Goal: Task Accomplishment & Management: Use online tool/utility

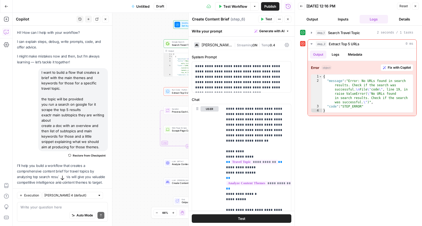
scroll to position [375, 0]
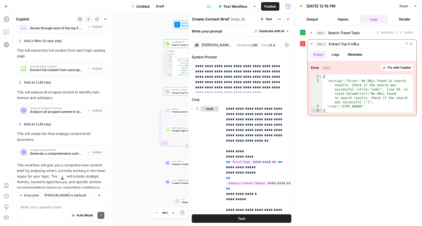
click at [417, 5] on button "Close" at bounding box center [415, 6] width 7 height 7
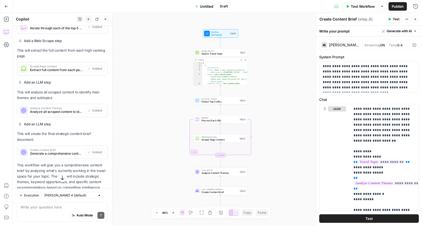
click at [9, 5] on button "Go Back" at bounding box center [7, 7] width 10 height 10
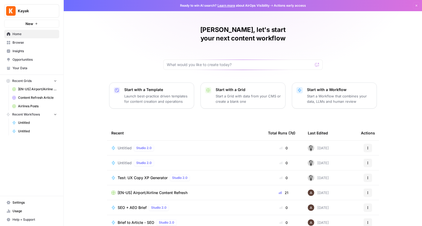
click at [53, 114] on icon "button" at bounding box center [55, 114] width 4 height 4
click at [47, 90] on span "[EN-US] Airport/Airline Content Refresh" at bounding box center [37, 89] width 39 height 5
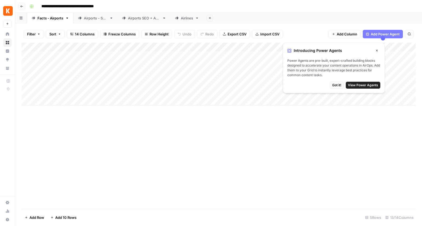
click at [379, 51] on icon "button" at bounding box center [377, 50] width 3 height 3
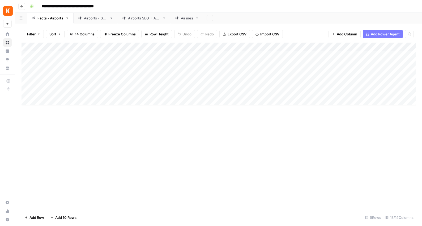
click at [186, 47] on div "Add Column" at bounding box center [219, 74] width 395 height 63
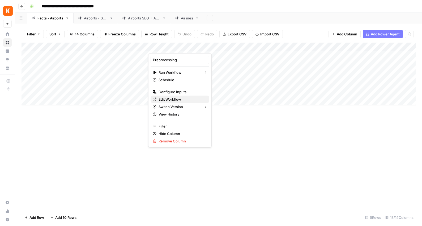
click at [176, 99] on span "Edit Workflow" at bounding box center [182, 98] width 47 height 5
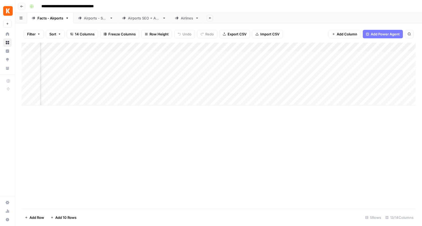
scroll to position [0, 159]
click at [326, 48] on div "Add Column" at bounding box center [219, 74] width 395 height 63
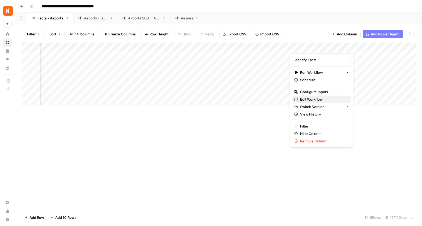
click at [318, 100] on span "Edit Workflow" at bounding box center [323, 98] width 47 height 5
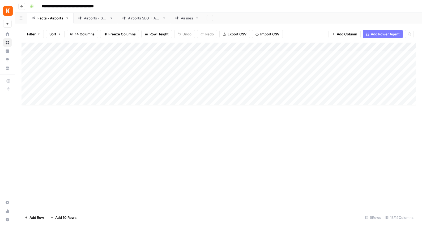
scroll to position [0, 0]
click at [186, 47] on div "Add Column" at bounding box center [219, 74] width 395 height 63
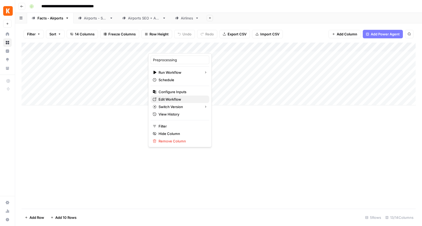
click at [177, 100] on span "Edit Workflow" at bounding box center [182, 98] width 47 height 5
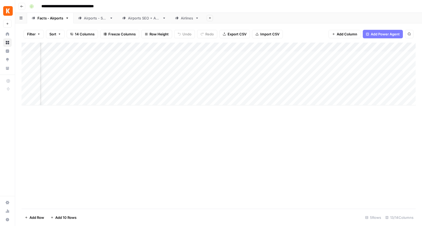
scroll to position [0, 181]
click at [305, 48] on div "Add Column" at bounding box center [219, 74] width 395 height 63
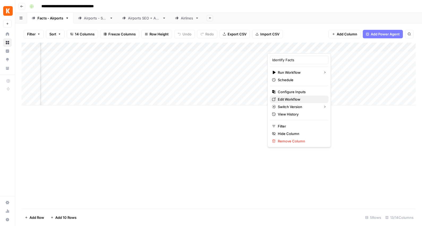
click at [291, 98] on span "Edit Workflow" at bounding box center [301, 98] width 47 height 5
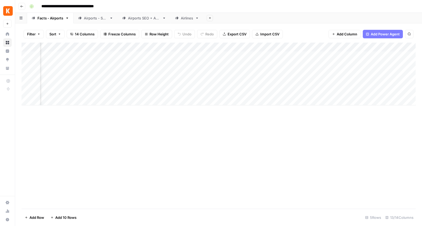
scroll to position [0, 217]
click at [324, 45] on div "Add Column" at bounding box center [219, 74] width 395 height 63
click at [284, 46] on div "Add Column" at bounding box center [219, 74] width 395 height 63
click at [331, 46] on div "Add Column" at bounding box center [219, 74] width 395 height 63
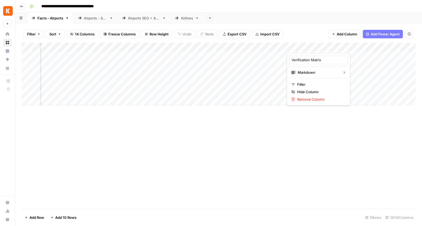
click at [373, 46] on div "Add Column" at bounding box center [219, 74] width 395 height 63
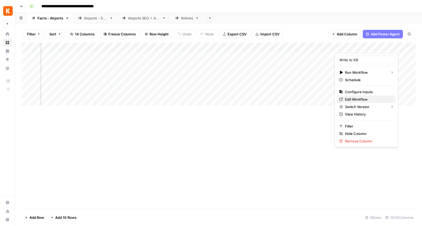
click at [359, 100] on span "Edit Workflow" at bounding box center [368, 98] width 47 height 5
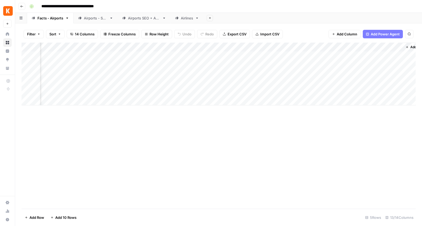
scroll to position [0, 350]
click at [374, 45] on div "Add Column" at bounding box center [219, 74] width 395 height 63
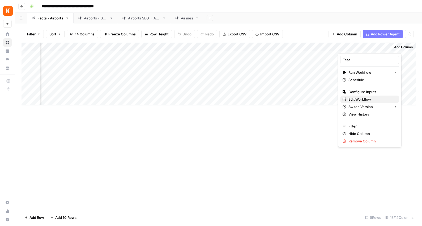
click at [357, 99] on span "Edit Workflow" at bounding box center [372, 98] width 47 height 5
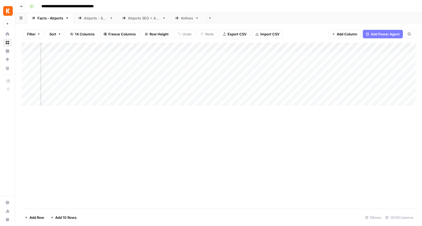
scroll to position [0, 206]
click at [279, 45] on div "Add Column" at bounding box center [219, 74] width 395 height 63
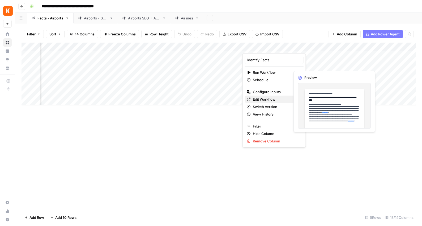
click at [275, 98] on span "Edit Workflow" at bounding box center [276, 98] width 47 height 5
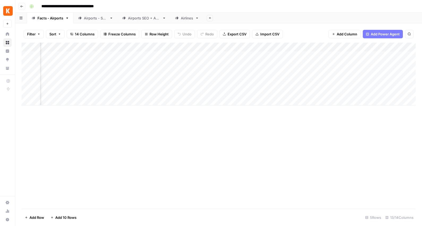
click at [266, 127] on div "Add Column" at bounding box center [219, 126] width 395 height 166
click at [98, 23] on link "Airports - SEO" at bounding box center [96, 18] width 44 height 11
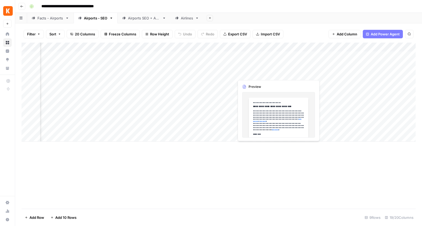
click at [258, 74] on div "Add Column" at bounding box center [219, 92] width 395 height 99
click at [246, 73] on div "Add Column" at bounding box center [219, 92] width 395 height 99
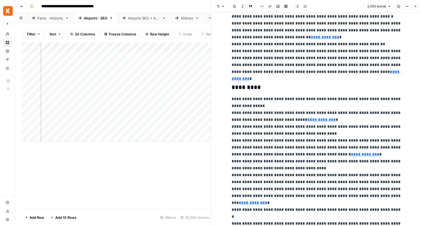
scroll to position [169, 0]
click at [163, 74] on div "Add Column" at bounding box center [117, 92] width 190 height 99
click at [64, 66] on div "Add Column" at bounding box center [117, 92] width 190 height 99
click at [162, 68] on div "Add Column" at bounding box center [117, 92] width 190 height 99
click at [417, 8] on icon "button" at bounding box center [415, 6] width 3 height 3
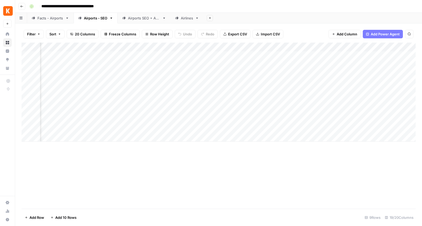
scroll to position [0, 487]
click at [86, 64] on div "Add Column" at bounding box center [219, 92] width 395 height 99
click at [80, 67] on div "Add Column" at bounding box center [219, 92] width 395 height 99
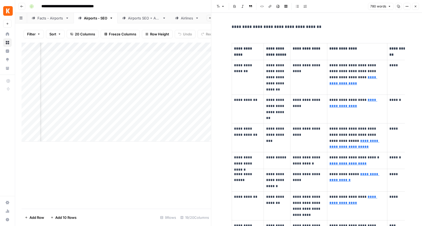
click at [91, 74] on div "Add Column" at bounding box center [117, 92] width 190 height 99
click at [82, 83] on div "Add Column" at bounding box center [117, 92] width 190 height 99
click at [81, 101] on div "Add Column" at bounding box center [117, 92] width 190 height 99
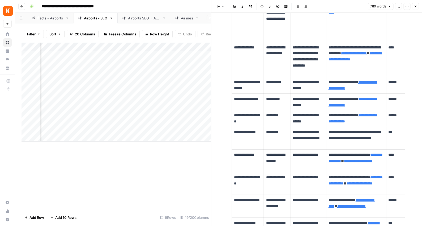
scroll to position [359, 0]
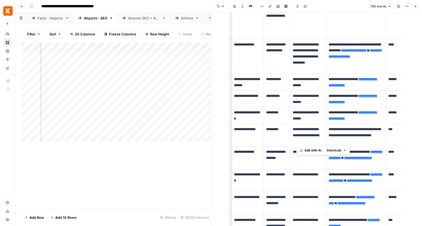
drag, startPoint x: 295, startPoint y: 127, endPoint x: 302, endPoint y: 140, distance: 14.6
click at [302, 140] on p "**********" at bounding box center [308, 135] width 31 height 18
drag, startPoint x: 312, startPoint y: 141, endPoint x: 293, endPoint y: 127, distance: 23.2
click at [293, 127] on p "**********" at bounding box center [308, 135] width 31 height 18
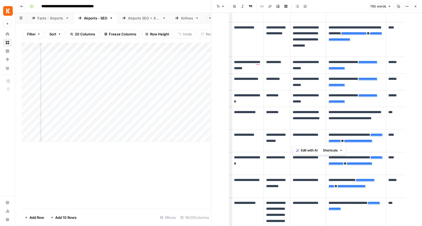
scroll to position [343, 0]
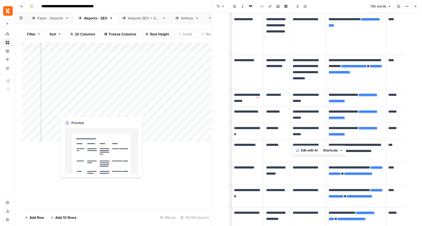
click at [78, 109] on div "Add Column" at bounding box center [117, 92] width 190 height 99
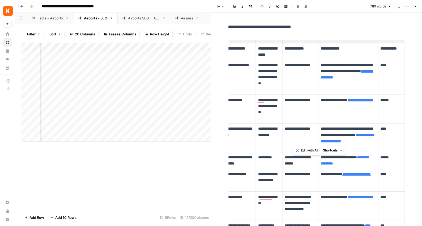
scroll to position [0, 0]
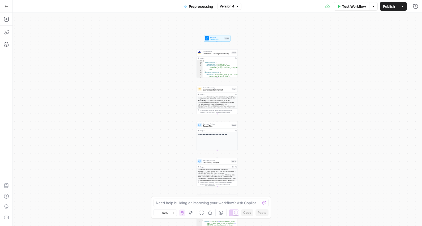
drag, startPoint x: 191, startPoint y: 42, endPoint x: 188, endPoint y: 96, distance: 53.8
click at [188, 96] on div "**********" at bounding box center [218, 119] width 410 height 213
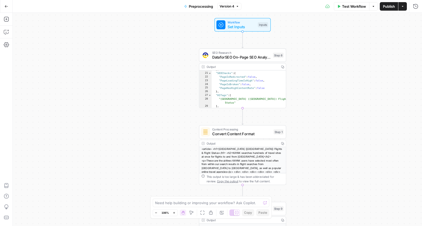
scroll to position [111, 0]
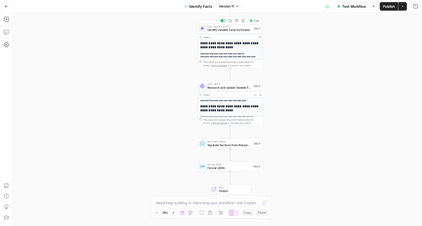
click at [226, 30] on span "Identify Variable Facts by Header" at bounding box center [230, 30] width 44 height 4
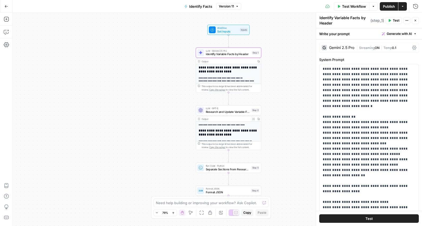
drag, startPoint x: 174, startPoint y: 50, endPoint x: 167, endPoint y: 100, distance: 50.4
click at [167, 100] on div "**********" at bounding box center [218, 119] width 410 height 213
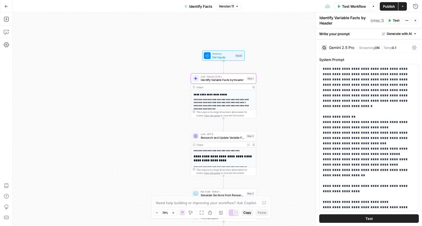
scroll to position [64, 0]
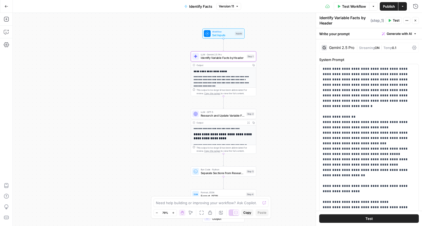
drag, startPoint x: 154, startPoint y: 116, endPoint x: 154, endPoint y: 94, distance: 21.8
click at [154, 94] on div "**********" at bounding box center [218, 119] width 410 height 213
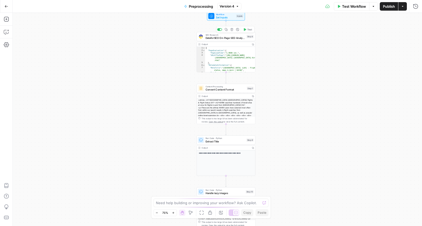
click at [232, 39] on span "DataforSEO On-Page SEO Analysis" at bounding box center [226, 38] width 40 height 4
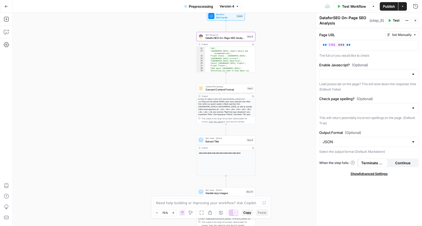
scroll to position [9, 0]
click at [238, 88] on span "Convert Content Format" at bounding box center [226, 90] width 40 height 4
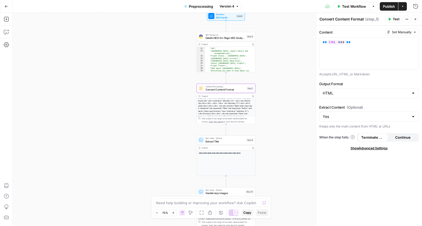
scroll to position [31, 0]
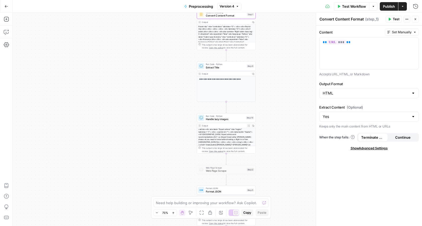
drag, startPoint x: 187, startPoint y: 144, endPoint x: 184, endPoint y: 78, distance: 66.0
click at [184, 78] on div "**********" at bounding box center [218, 119] width 410 height 213
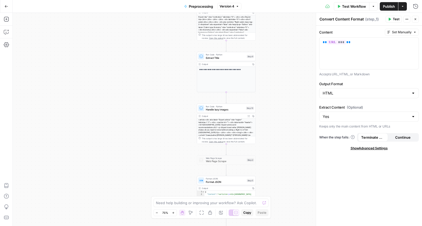
drag, startPoint x: 167, startPoint y: 134, endPoint x: 167, endPoint y: 87, distance: 46.5
click at [167, 87] on div "**********" at bounding box center [218, 119] width 410 height 213
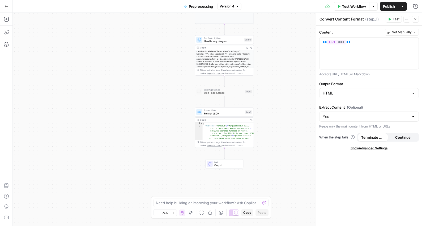
drag, startPoint x: 184, startPoint y: 127, endPoint x: 181, endPoint y: 86, distance: 40.8
click at [181, 86] on div "**********" at bounding box center [218, 119] width 410 height 213
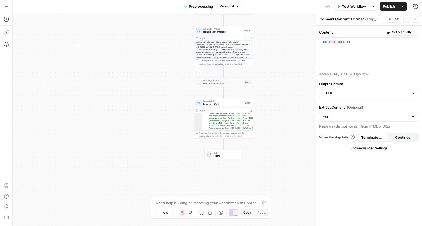
scroll to position [8, 0]
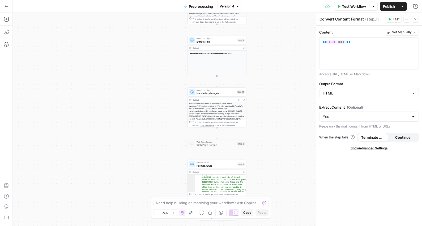
drag, startPoint x: 167, startPoint y: 68, endPoint x: 153, endPoint y: 141, distance: 75.2
click at [153, 142] on div "**********" at bounding box center [218, 119] width 410 height 213
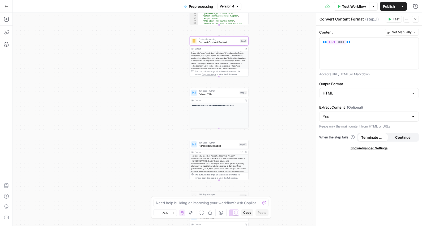
drag, startPoint x: 153, startPoint y: 141, endPoint x: 162, endPoint y: 181, distance: 40.9
click at [162, 181] on div "**********" at bounding box center [218, 119] width 410 height 213
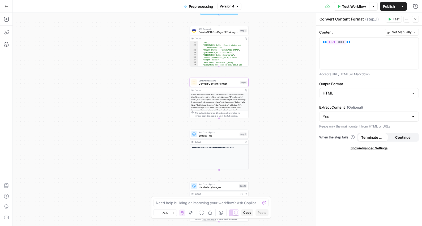
drag, startPoint x: 168, startPoint y: 102, endPoint x: 168, endPoint y: 143, distance: 41.2
click at [168, 143] on div "**********" at bounding box center [218, 119] width 410 height 213
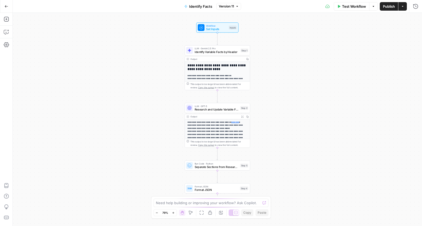
scroll to position [31, 0]
click at [226, 167] on span "Separate Sections from Research Output" at bounding box center [217, 167] width 44 height 4
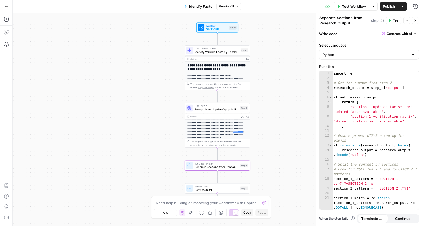
scroll to position [50, 0]
click at [221, 109] on span "Research and Update Variable Facts" at bounding box center [217, 109] width 44 height 4
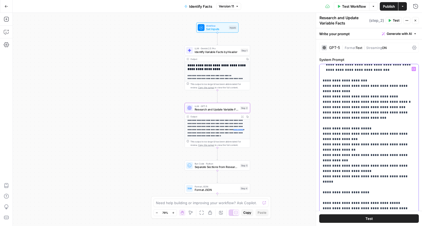
scroll to position [249, 0]
drag, startPoint x: 354, startPoint y: 122, endPoint x: 314, endPoint y: 118, distance: 40.4
click at [316, 118] on div "**********" at bounding box center [369, 119] width 106 height 213
drag, startPoint x: 356, startPoint y: 132, endPoint x: 325, endPoint y: 128, distance: 30.8
click at [325, 128] on p "**********" at bounding box center [369, 218] width 93 height 803
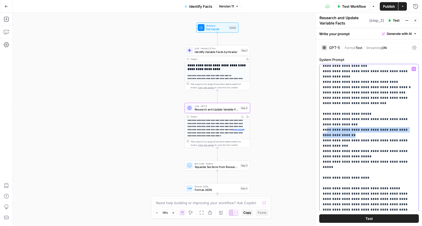
scroll to position [265, 0]
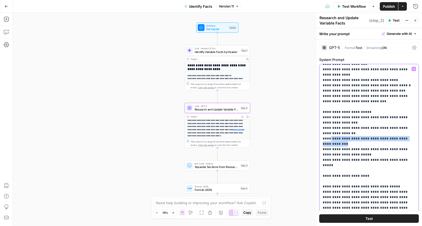
drag, startPoint x: 340, startPoint y: 128, endPoint x: 329, endPoint y: 123, distance: 12.1
click at [329, 123] on p "**********" at bounding box center [369, 202] width 93 height 803
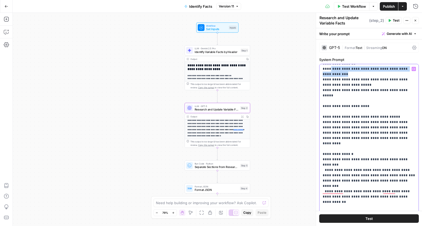
scroll to position [336, 0]
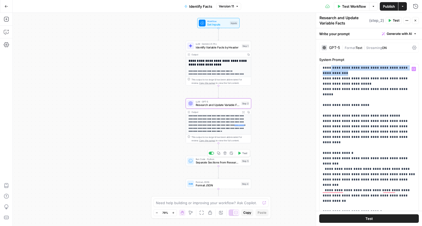
click at [232, 163] on span "Separate Sections from Research Output" at bounding box center [218, 162] width 44 height 4
